Goal: Find contact information: Find contact information

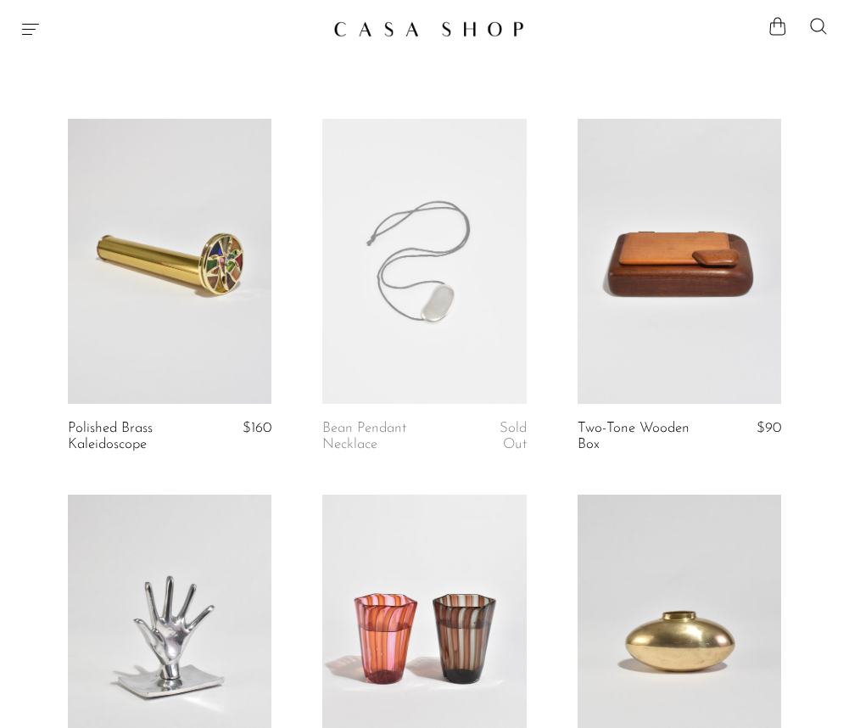
click at [411, 31] on img at bounding box center [428, 28] width 191 height 17
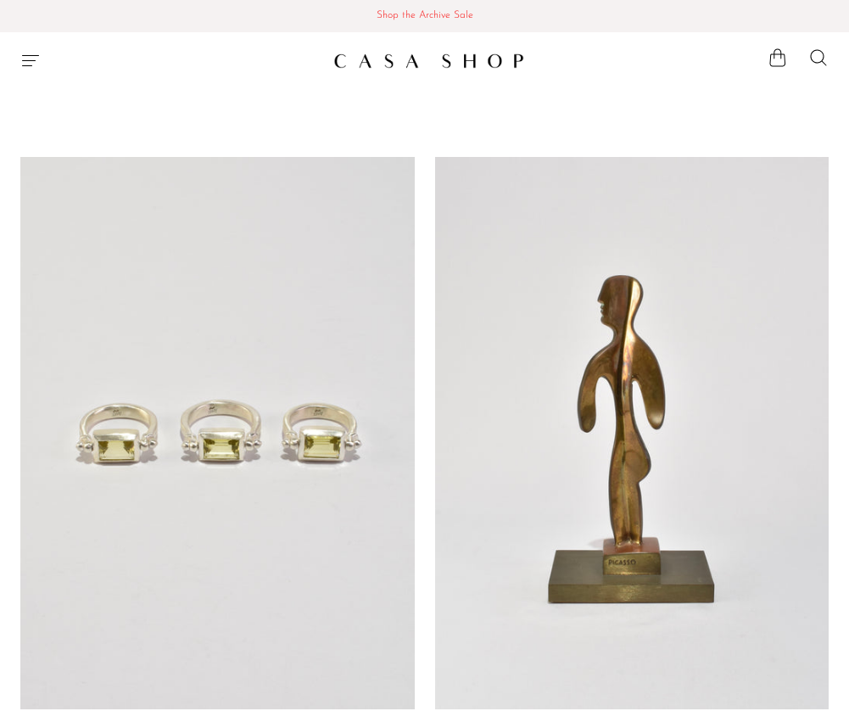
click at [30, 64] on icon "Menu" at bounding box center [30, 60] width 20 height 20
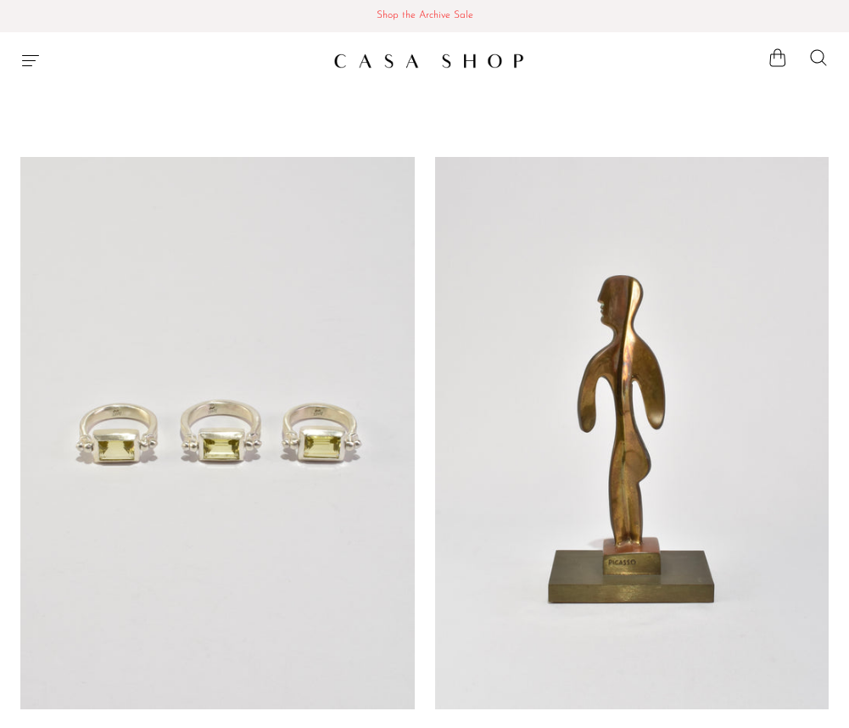
click at [353, 63] on img at bounding box center [428, 61] width 191 height 17
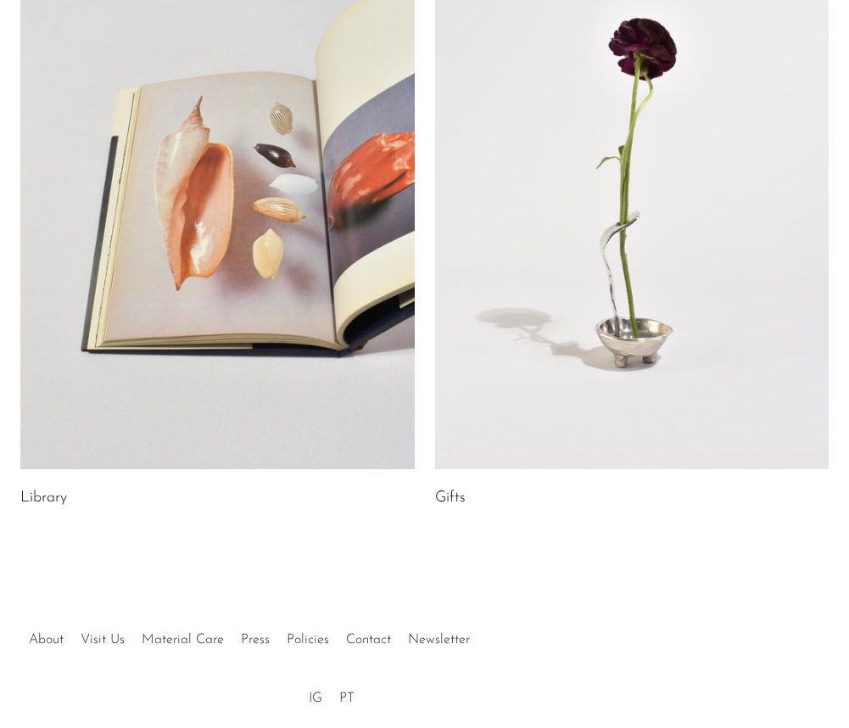
scroll to position [954, 0]
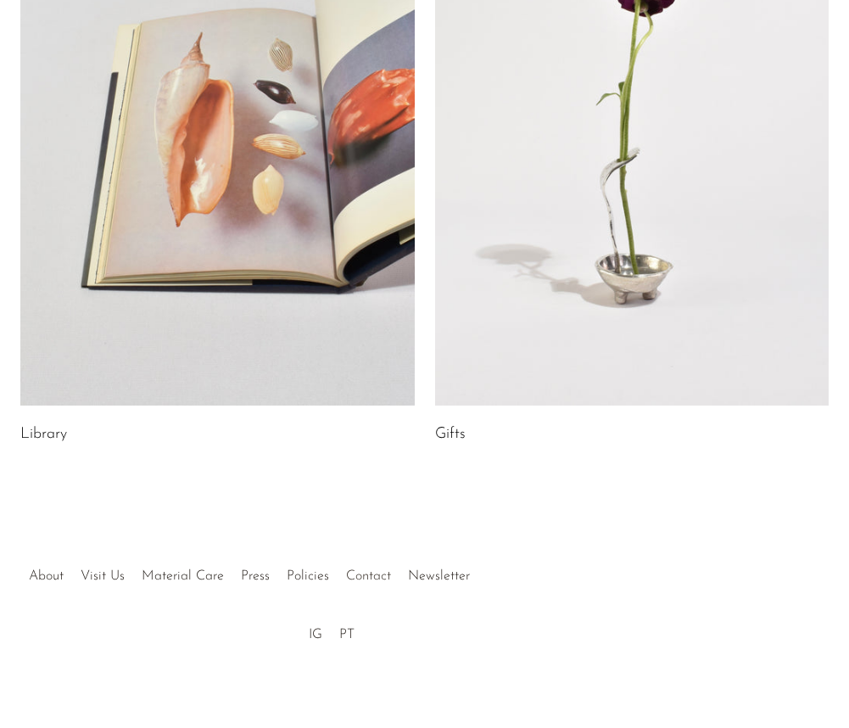
click at [372, 579] on link "Contact" at bounding box center [368, 576] width 45 height 14
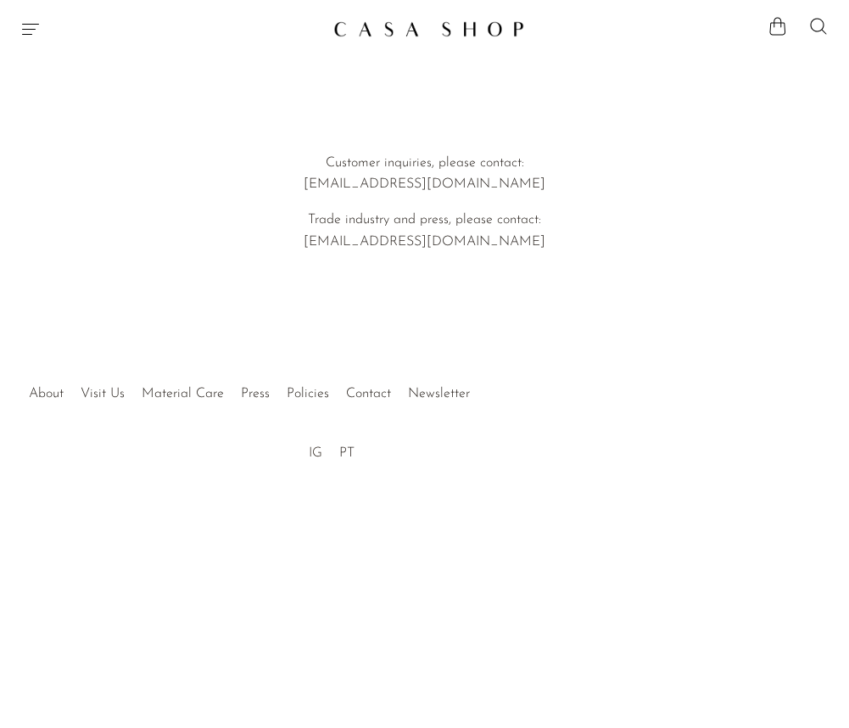
click at [316, 454] on link "IG" at bounding box center [316, 453] width 14 height 14
click at [343, 448] on link "PT" at bounding box center [346, 453] width 15 height 14
click at [375, 389] on link "Contact" at bounding box center [368, 394] width 45 height 14
click at [376, 393] on link "Contact" at bounding box center [368, 394] width 45 height 14
